Goal: Information Seeking & Learning: Find specific fact

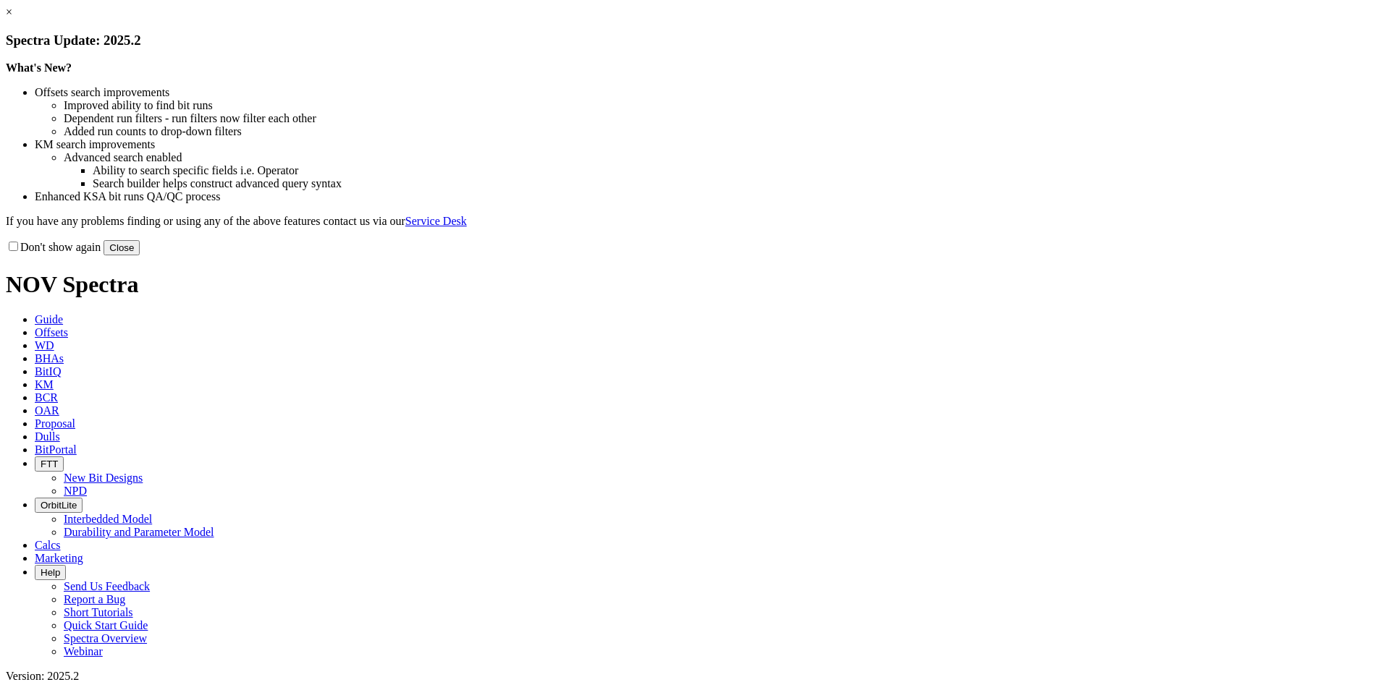
click at [12, 18] on link "×" at bounding box center [9, 12] width 7 height 12
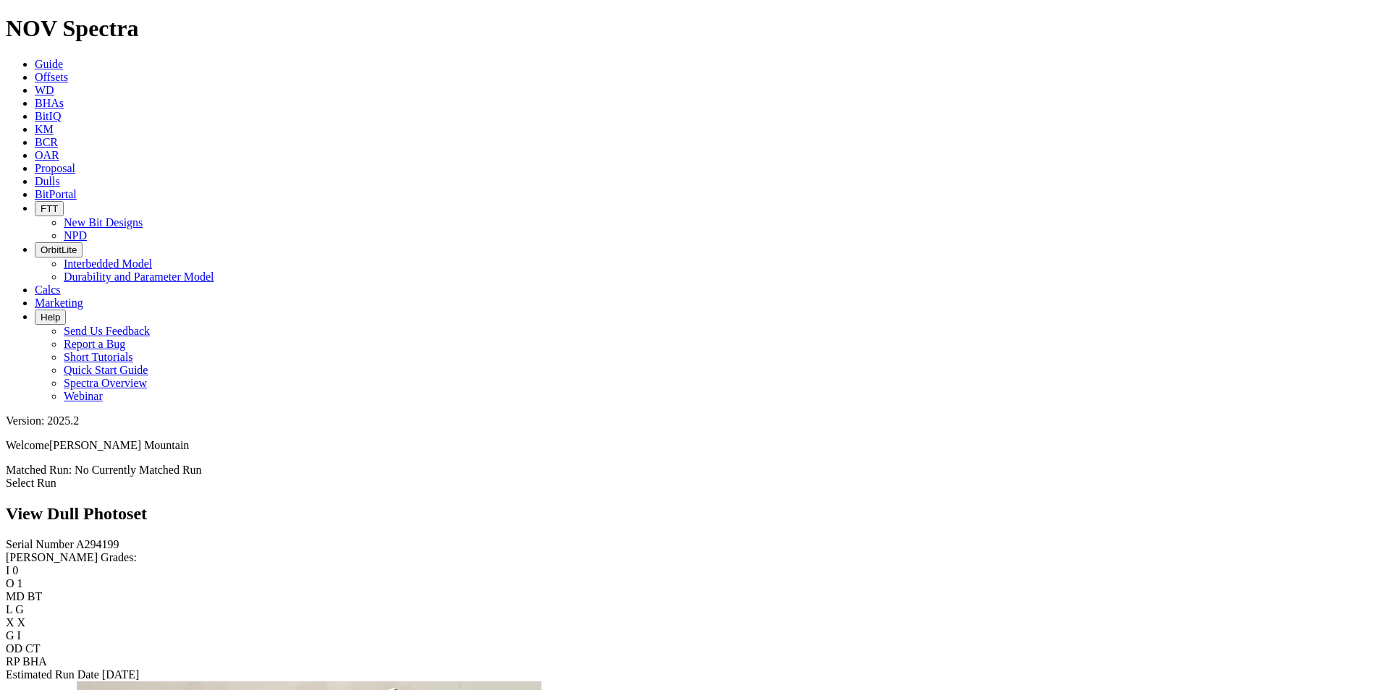
click at [58, 136] on span "BCR" at bounding box center [46, 142] width 23 height 12
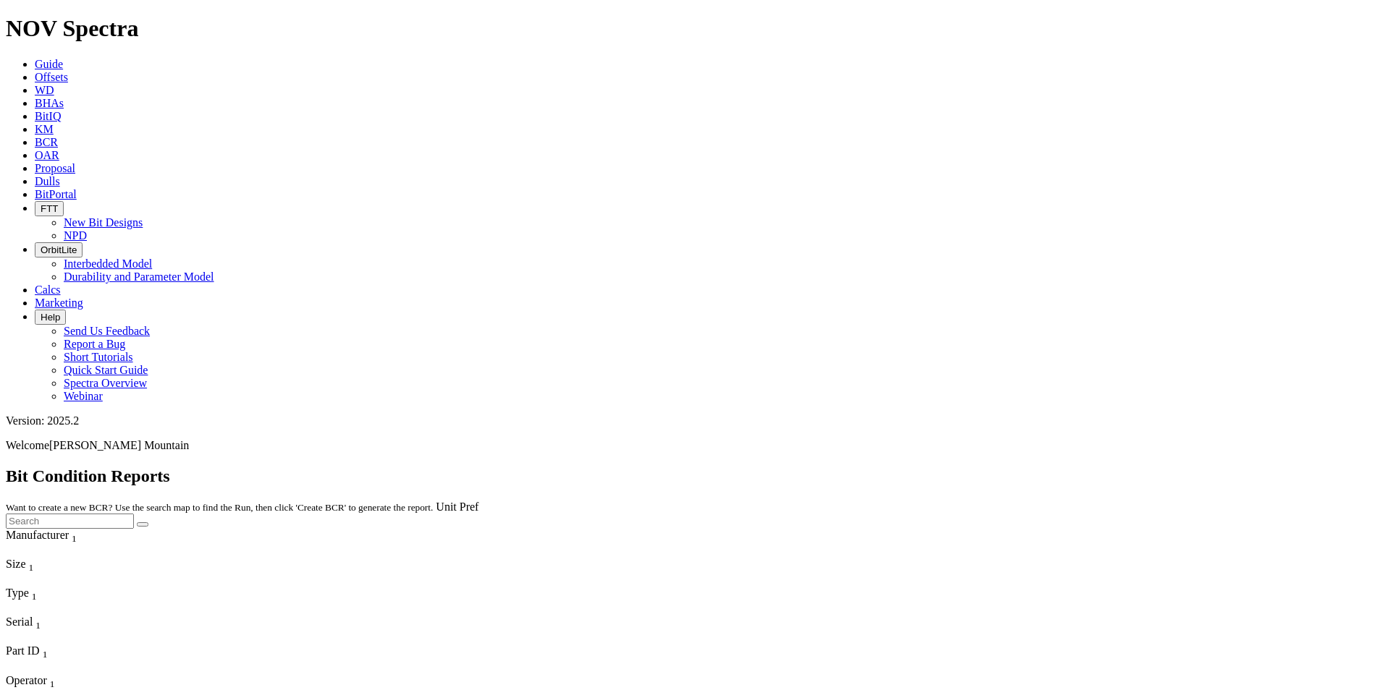
click at [134, 514] on input "text" at bounding box center [70, 521] width 128 height 15
paste input "A294199"
type input "A294199"
click at [143, 525] on icon "submit" at bounding box center [143, 525] width 0 height 0
click at [478, 501] on link "Unit Pref" at bounding box center [457, 507] width 43 height 12
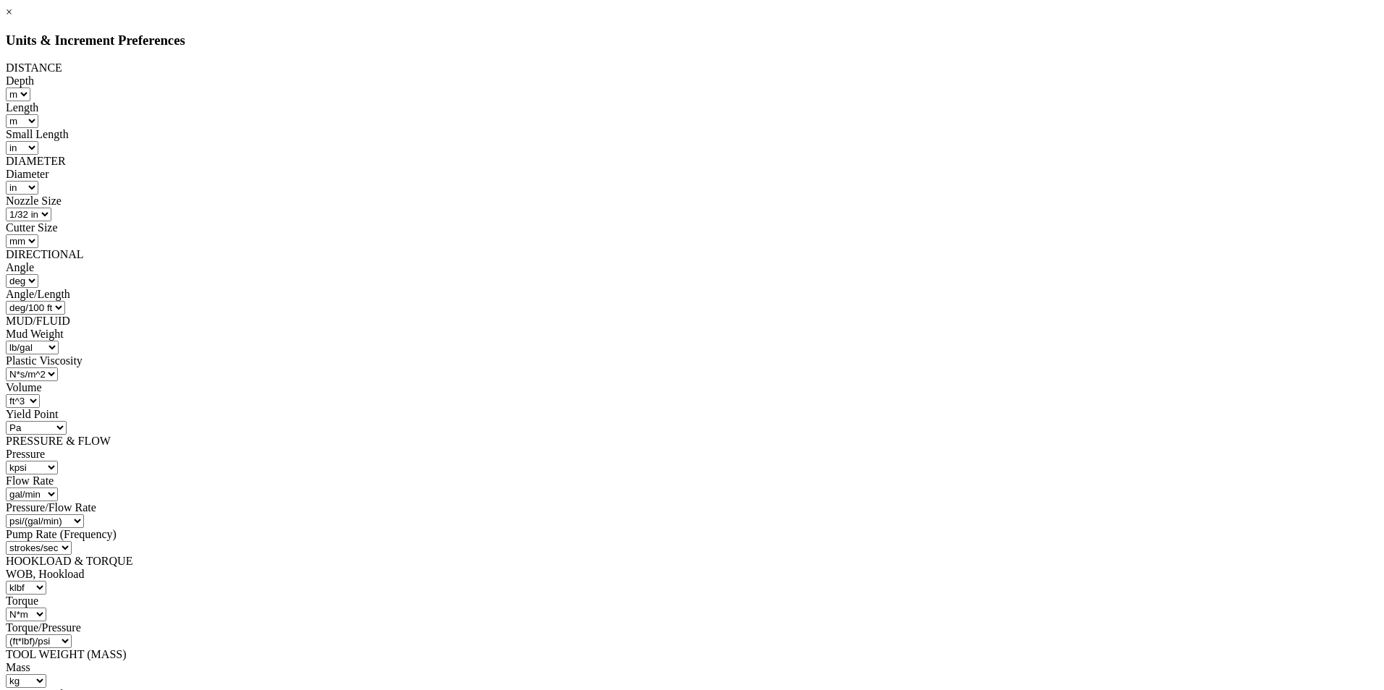
click at [30, 93] on select "ft m" at bounding box center [18, 95] width 25 height 14
select select "object:1366"
click at [30, 88] on select "ft m" at bounding box center [18, 95] width 25 height 14
click at [38, 114] on select "ft m in mm" at bounding box center [22, 121] width 33 height 14
select select "object:1370"
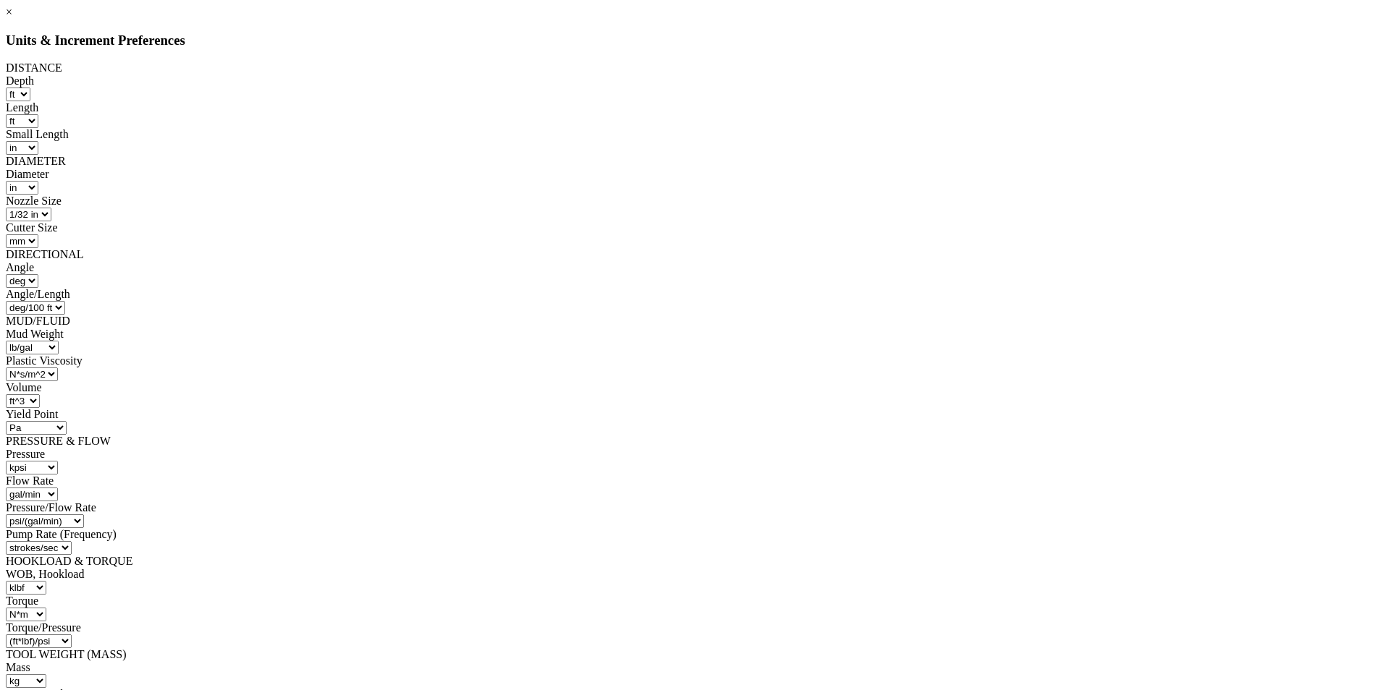
click at [38, 114] on select "ft m in mm" at bounding box center [22, 121] width 33 height 14
click at [58, 488] on select "liter/min gal/min m^3/min bbl/min bbl/hr m^3/sec" at bounding box center [32, 495] width 52 height 14
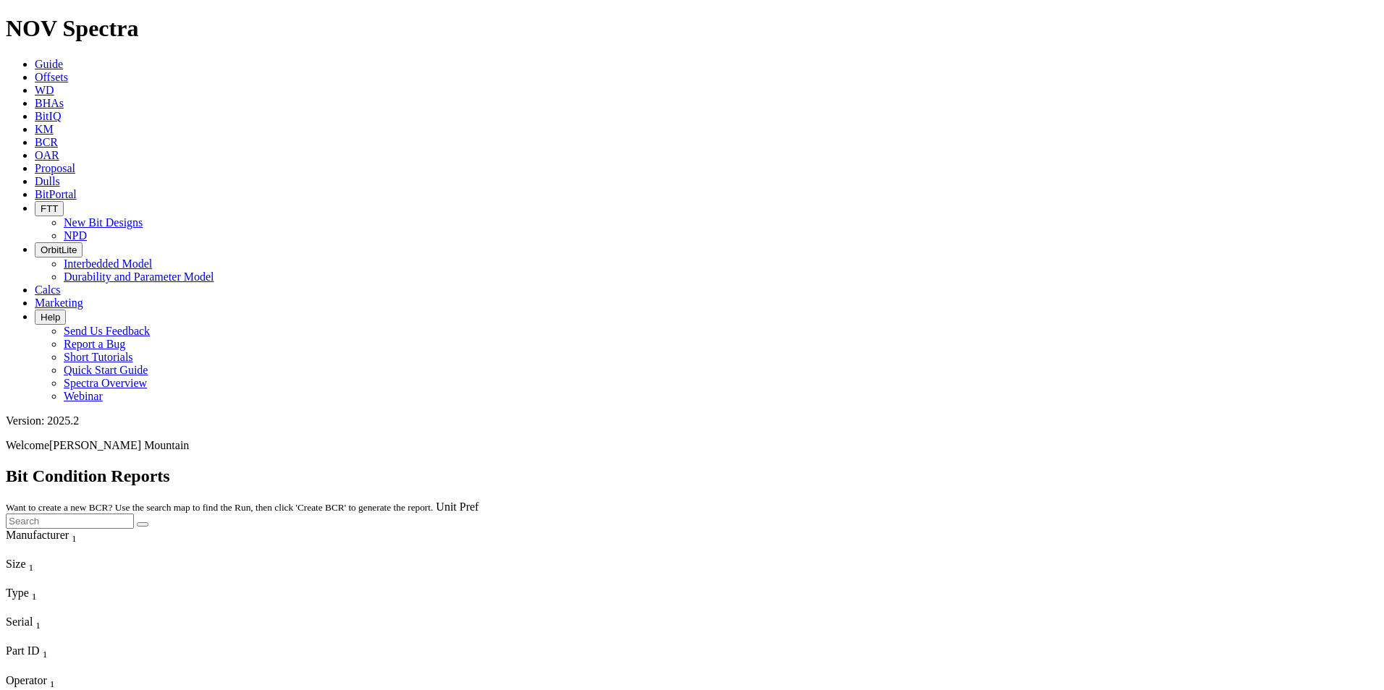
click at [134, 514] on input "text" at bounding box center [70, 521] width 128 height 15
paste input "A294199"
type input "A294199"
click at [148, 523] on button "submit" at bounding box center [143, 525] width 12 height 4
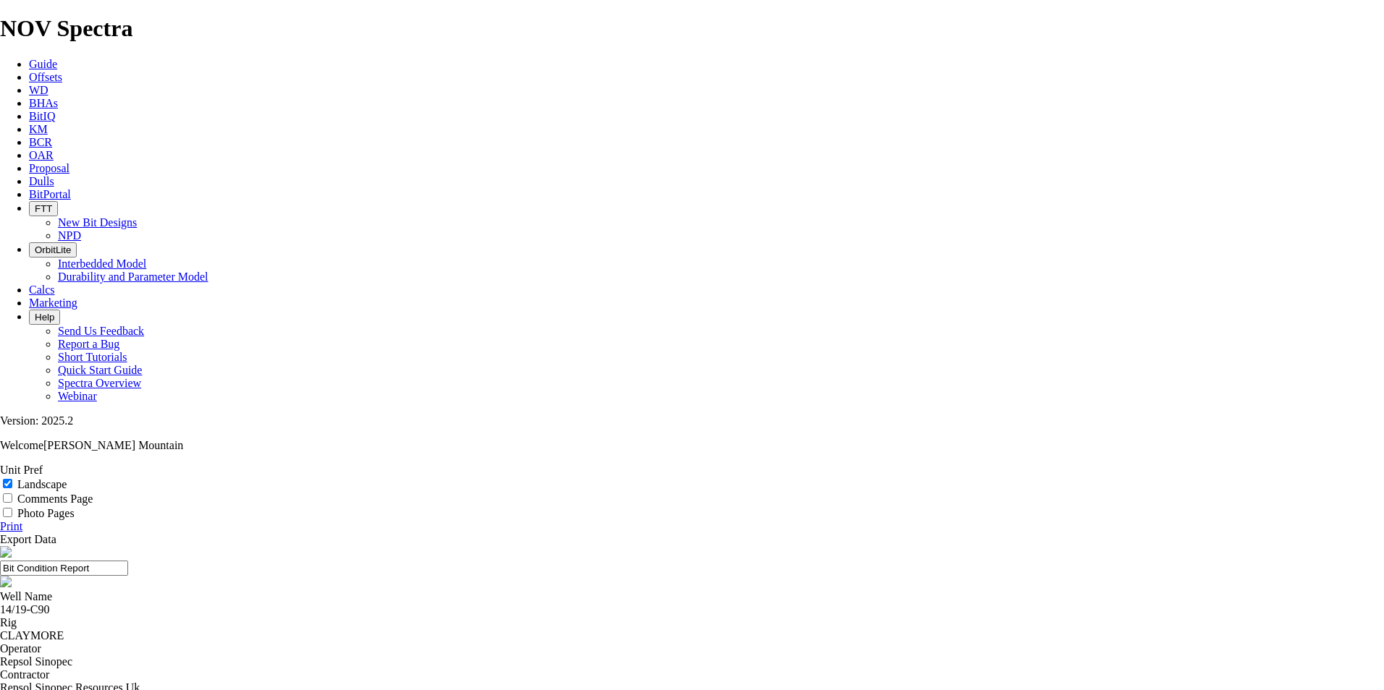
click at [43, 464] on link "Unit Pref" at bounding box center [21, 470] width 43 height 12
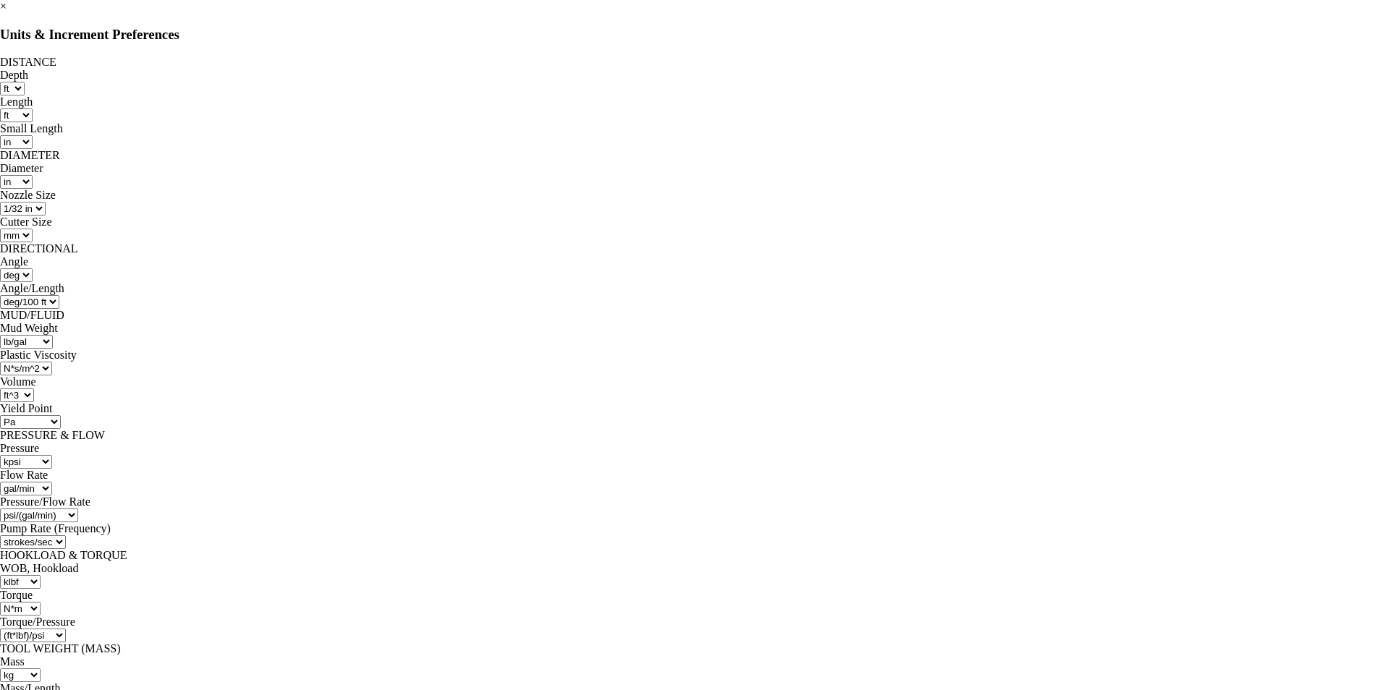
scroll to position [90, 0]
select select "object:1621"
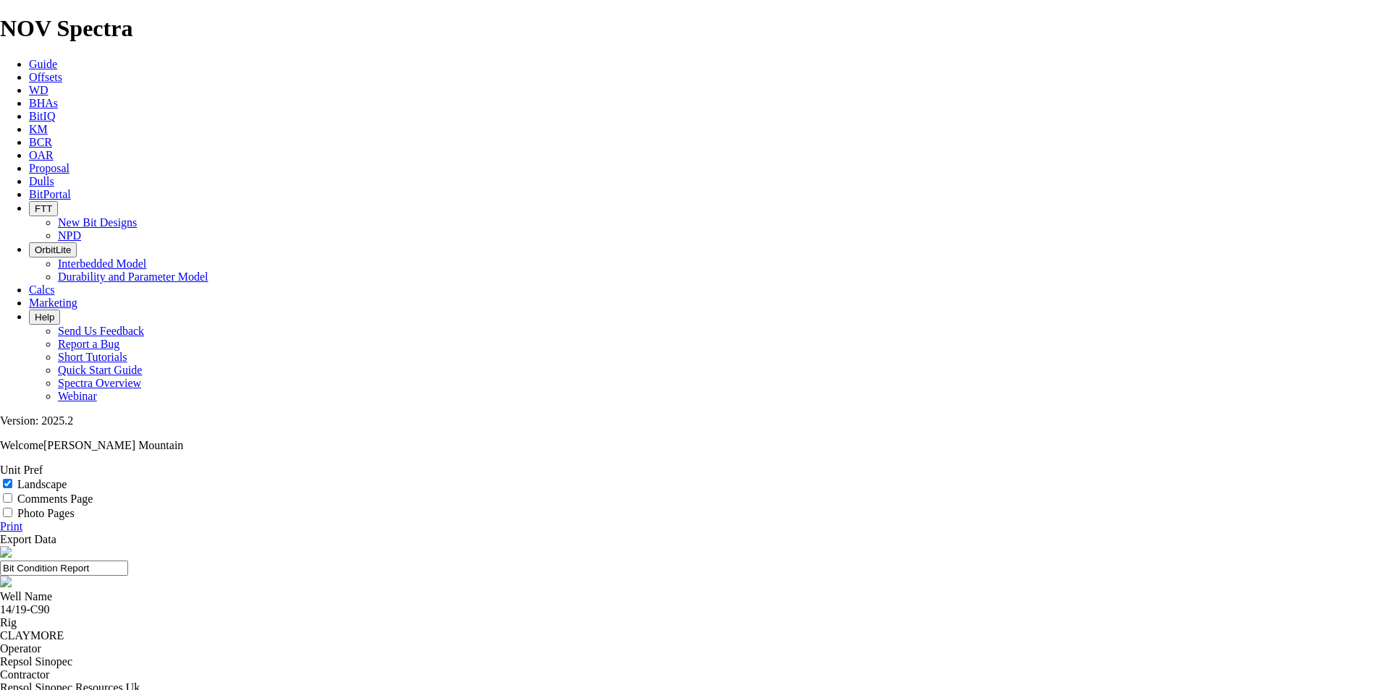
click at [12, 479] on input "Landscape" at bounding box center [7, 483] width 9 height 9
checkbox input "false"
click at [22, 520] on link "Print" at bounding box center [11, 526] width 22 height 12
